Goal: Communication & Community: Connect with others

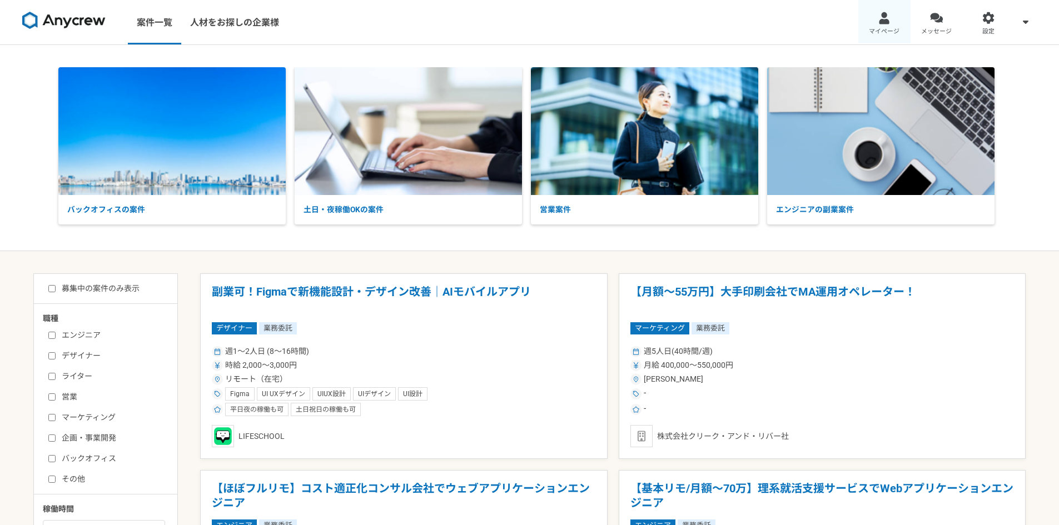
click at [878, 18] on div at bounding box center [884, 18] width 13 height 13
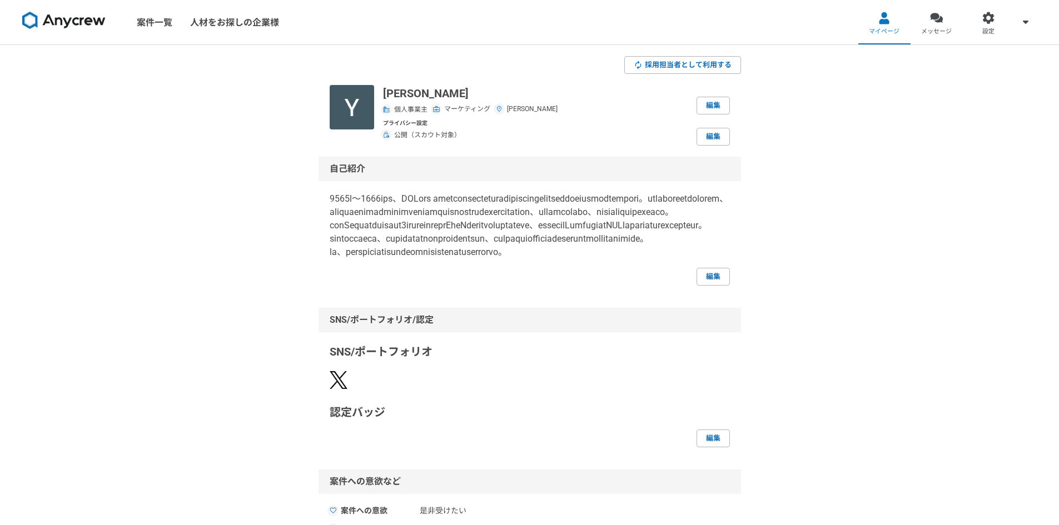
click at [77, 16] on img at bounding box center [63, 21] width 83 height 18
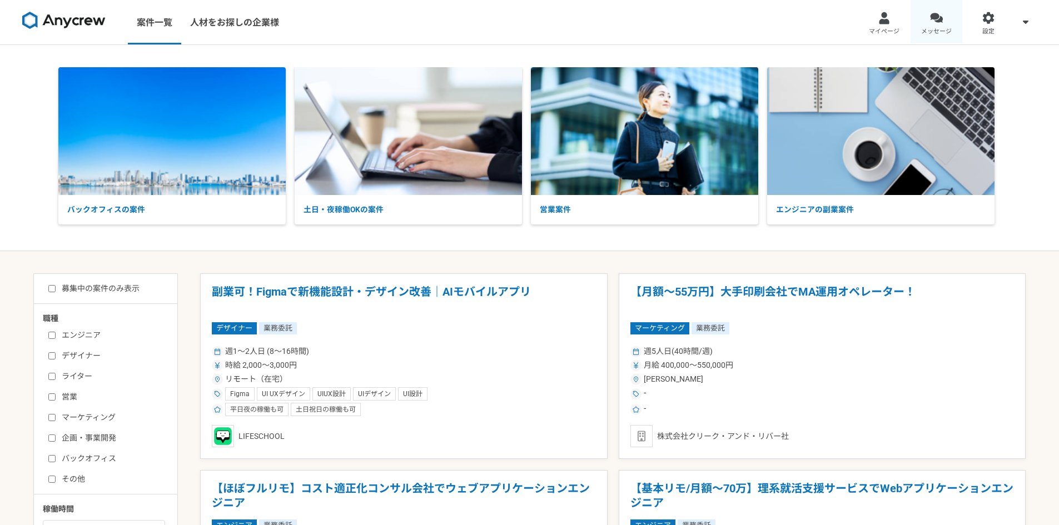
click at [917, 32] on link "メッセージ" at bounding box center [936, 22] width 52 height 44
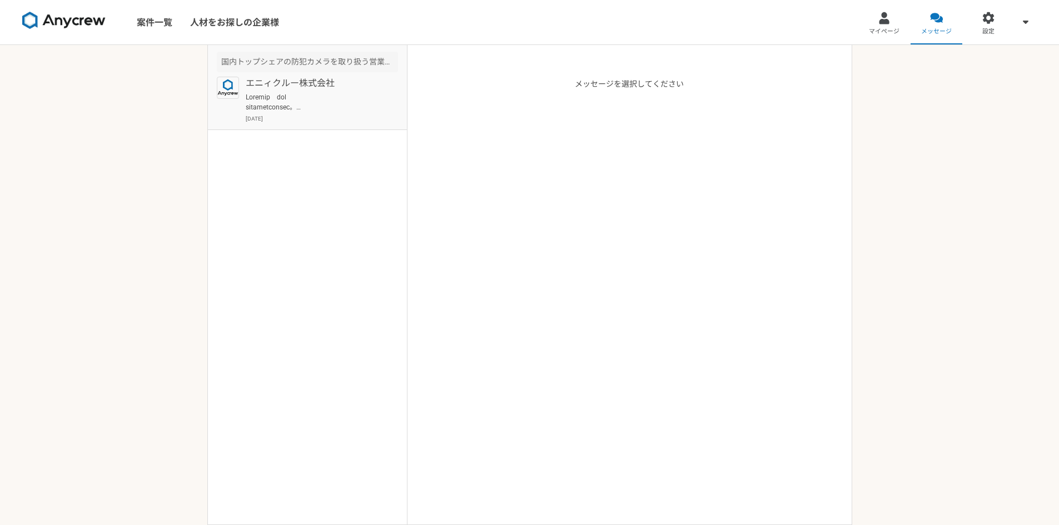
click at [326, 108] on p at bounding box center [314, 102] width 137 height 20
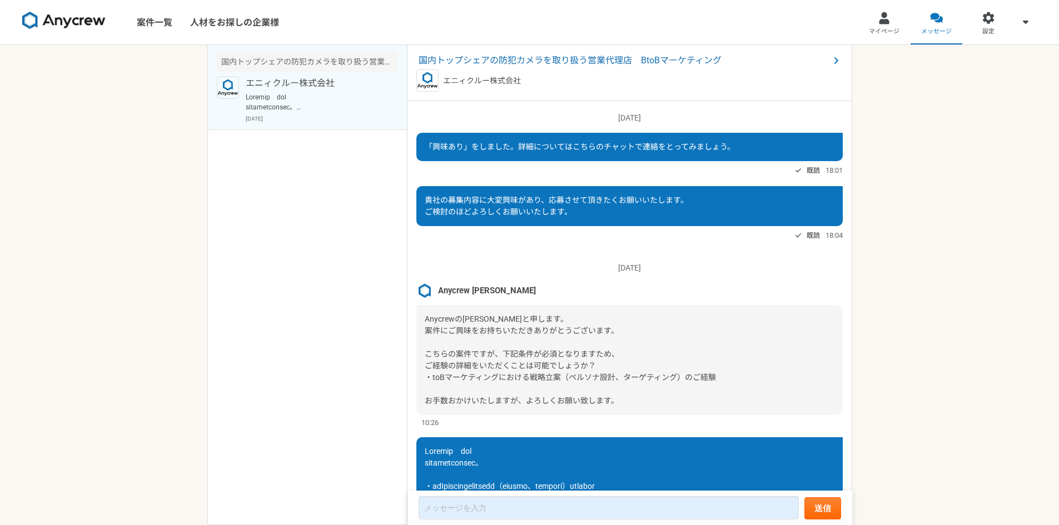
scroll to position [280, 0]
